Goal: Task Accomplishment & Management: Use online tool/utility

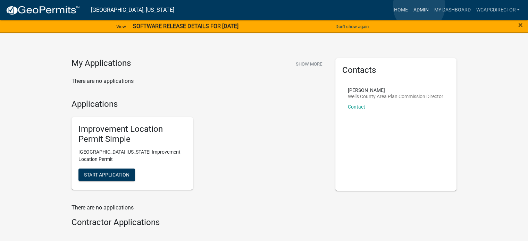
click at [419, 6] on link "Admin" at bounding box center [420, 9] width 21 height 13
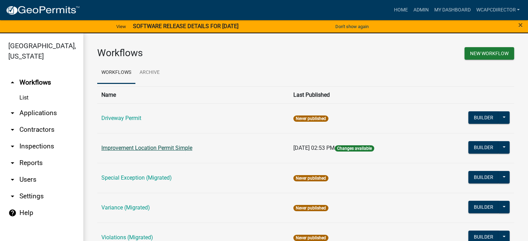
click at [136, 148] on link "Improvement Location Permit Simple" at bounding box center [146, 148] width 91 height 7
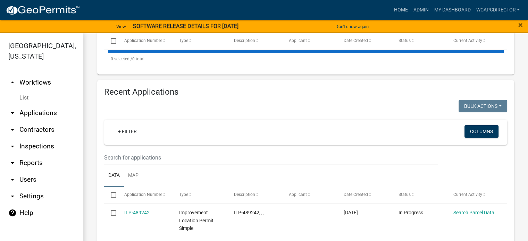
scroll to position [208, 0]
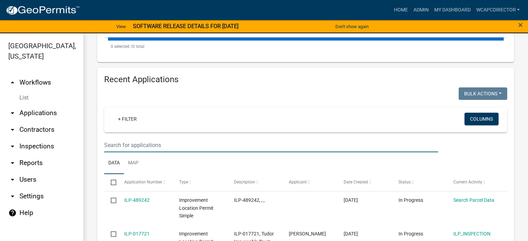
click at [140, 152] on input "text" at bounding box center [271, 145] width 334 height 14
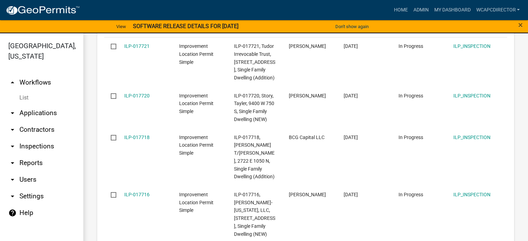
scroll to position [8, 0]
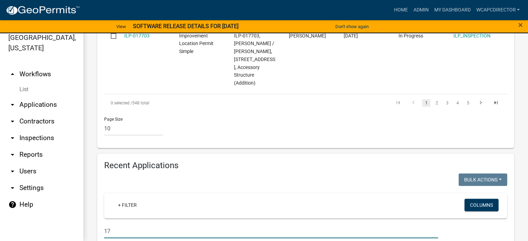
type input "1"
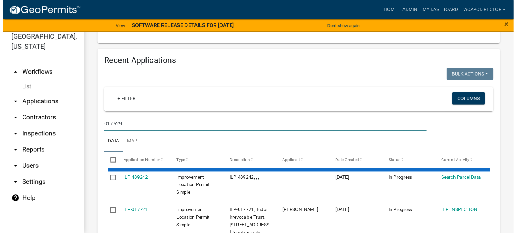
scroll to position [799, 0]
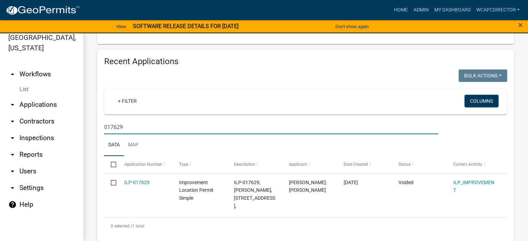
type input "017629"
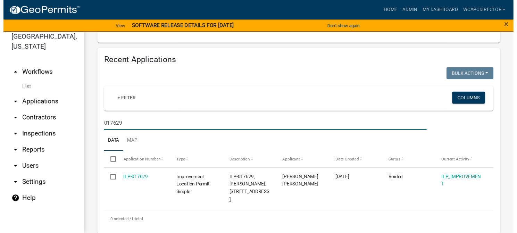
scroll to position [815, 0]
